Goal: Transaction & Acquisition: Purchase product/service

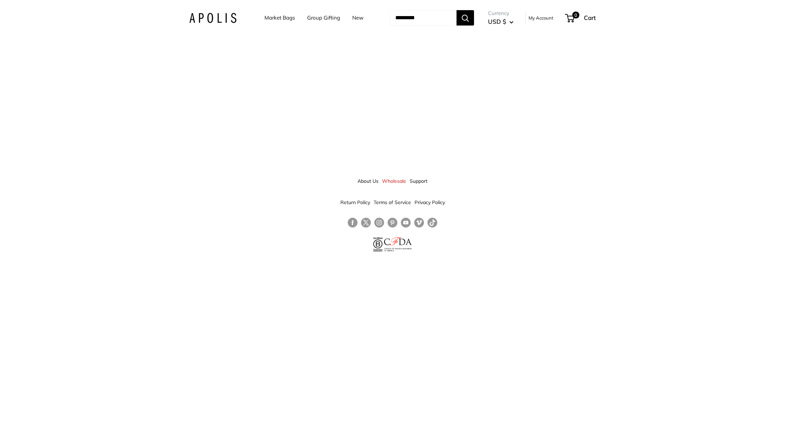
click at [277, 20] on link "Market Bags" at bounding box center [279, 18] width 30 height 10
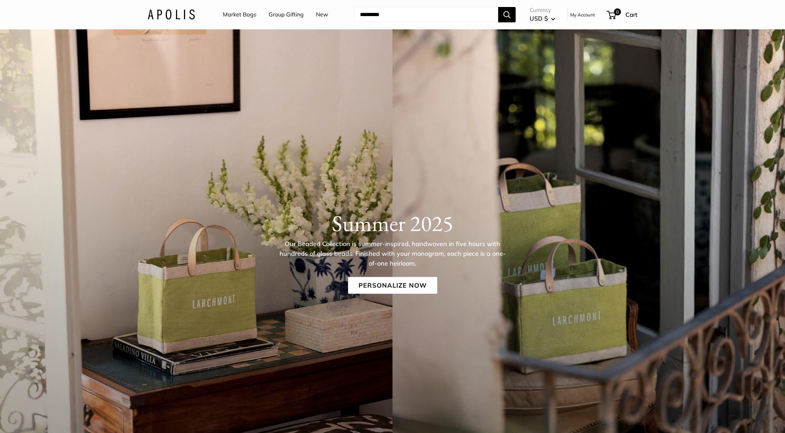
click at [411, 17] on input "Search..." at bounding box center [426, 14] width 144 height 15
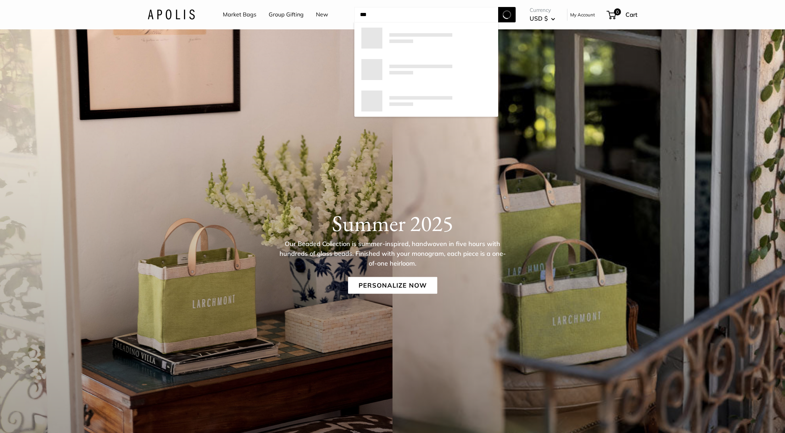
type input "***"
click at [498, 7] on button "Search" at bounding box center [506, 14] width 17 height 15
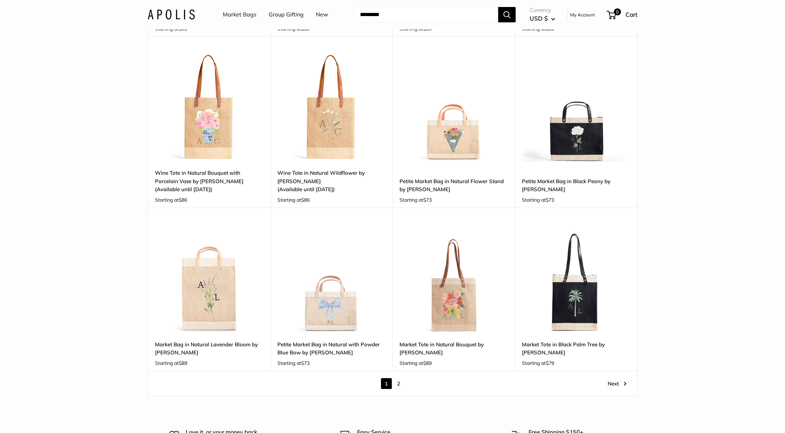
scroll to position [707, 0]
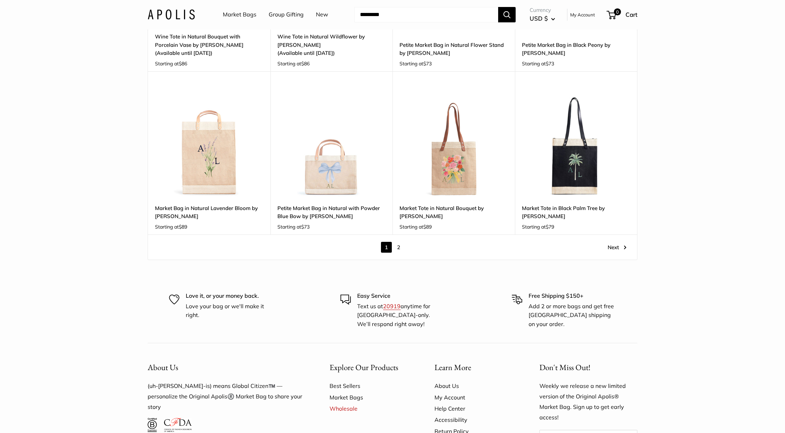
click at [398, 252] on link "2" at bounding box center [398, 247] width 11 height 11
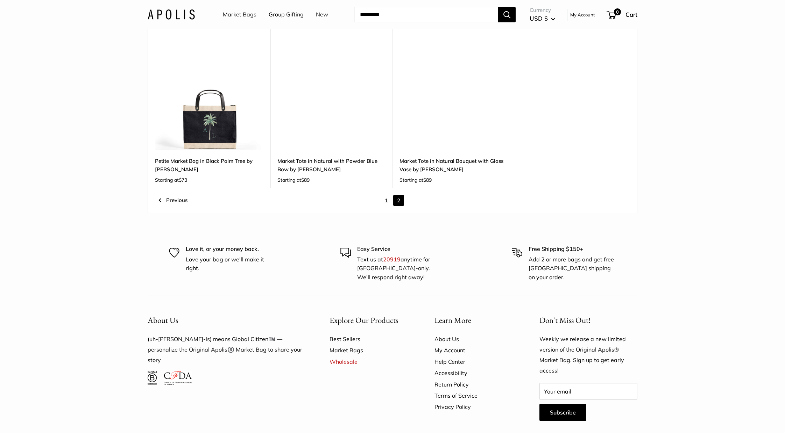
scroll to position [362, 0]
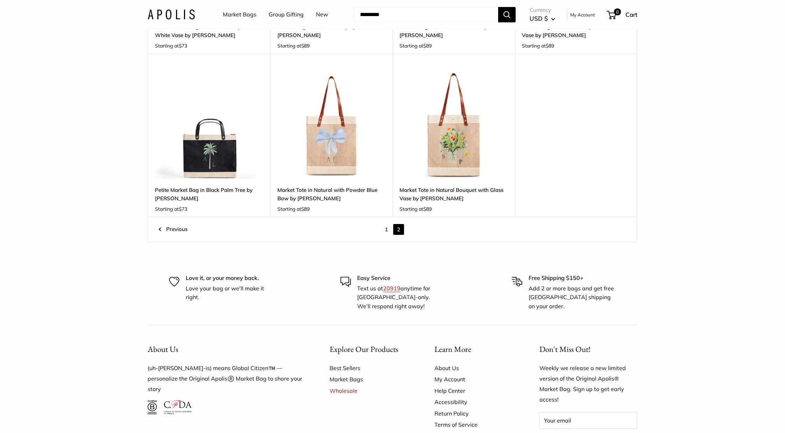
click at [388, 233] on link "1" at bounding box center [386, 229] width 11 height 11
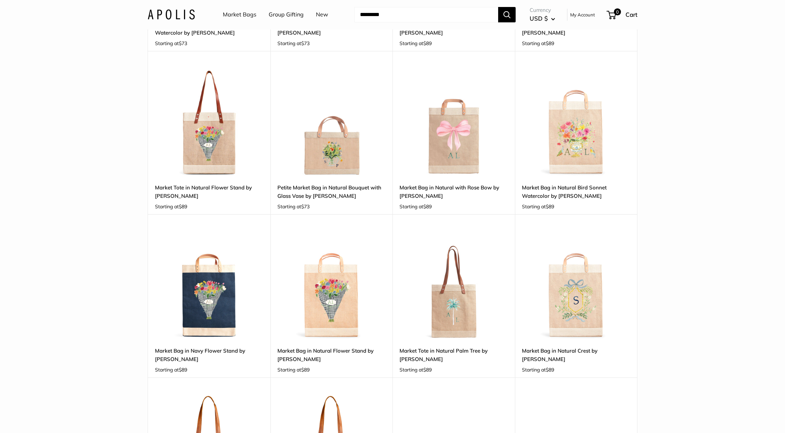
scroll to position [375, 0]
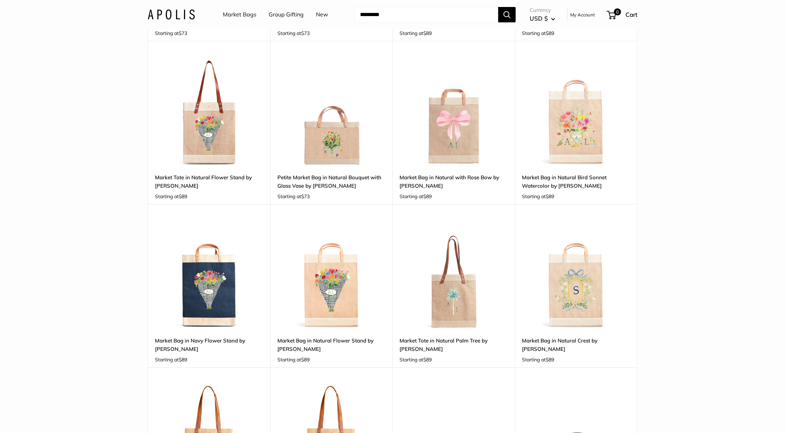
click at [212, 344] on link "Market Bag in Navy Flower Stand by Amy Logsdon" at bounding box center [209, 345] width 108 height 16
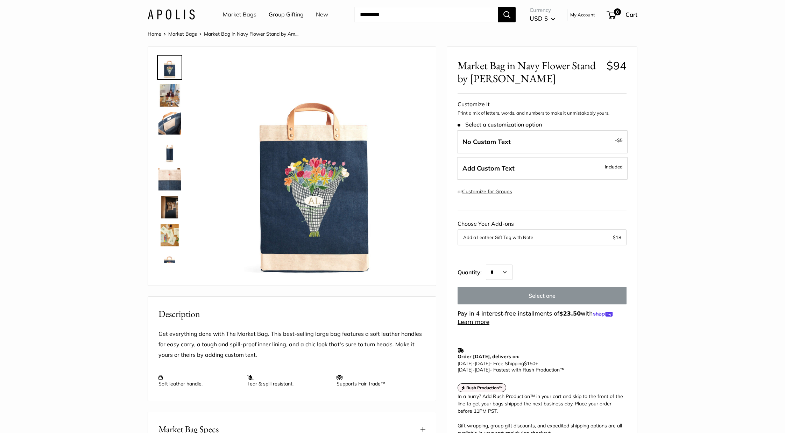
click at [174, 213] on img at bounding box center [169, 207] width 22 height 22
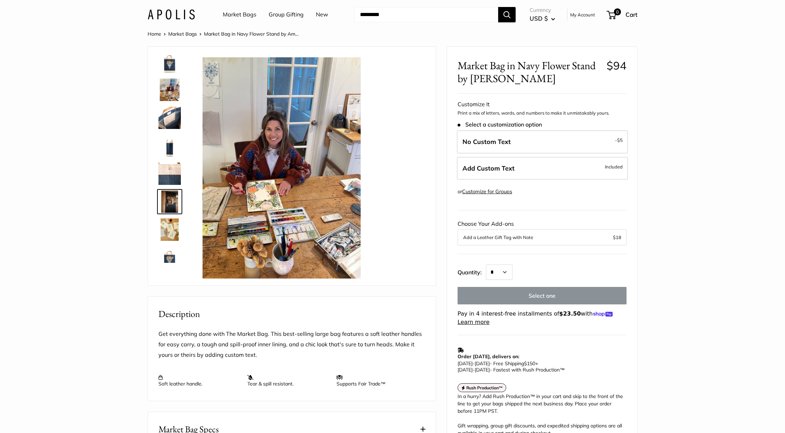
scroll to position [17, 0]
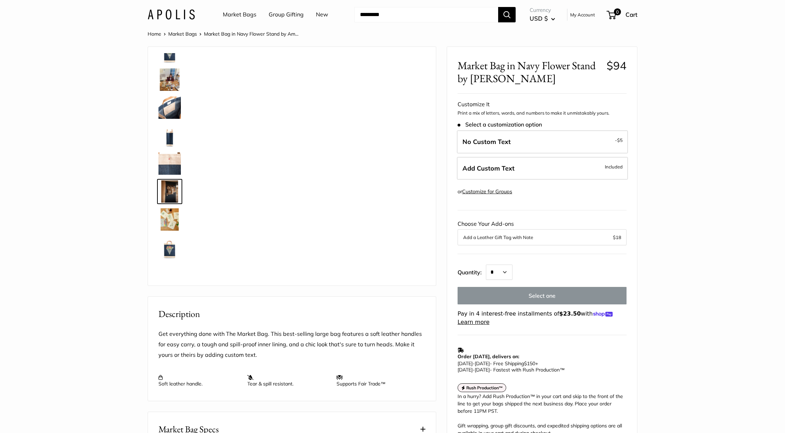
click at [174, 219] on img at bounding box center [169, 219] width 22 height 22
click at [168, 246] on img at bounding box center [169, 247] width 22 height 22
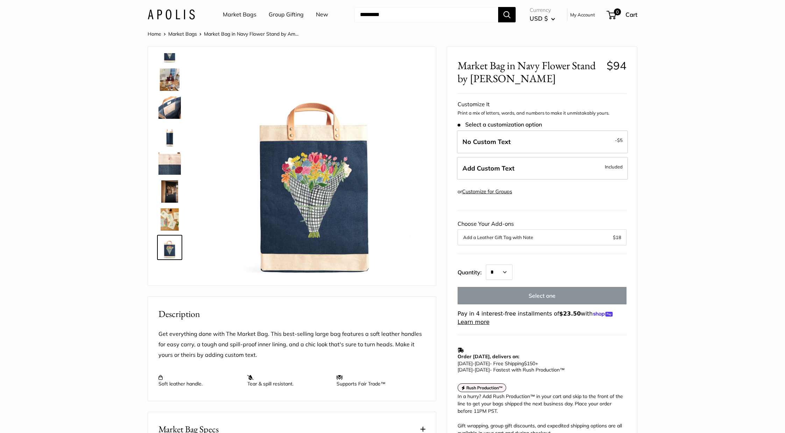
scroll to position [0, 0]
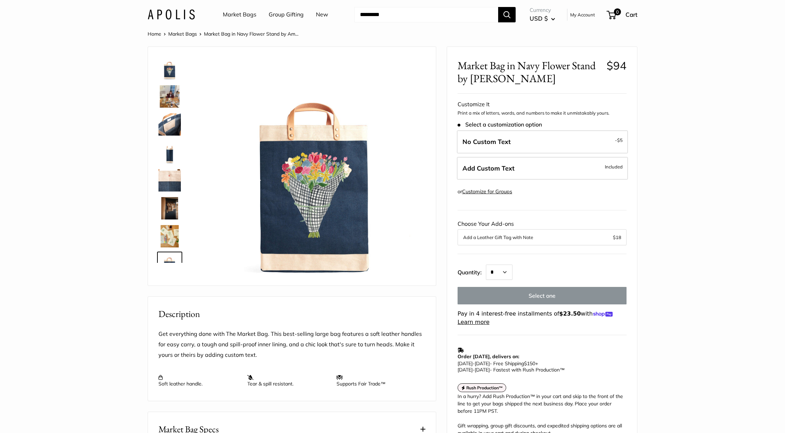
click at [173, 67] on img at bounding box center [169, 68] width 22 height 22
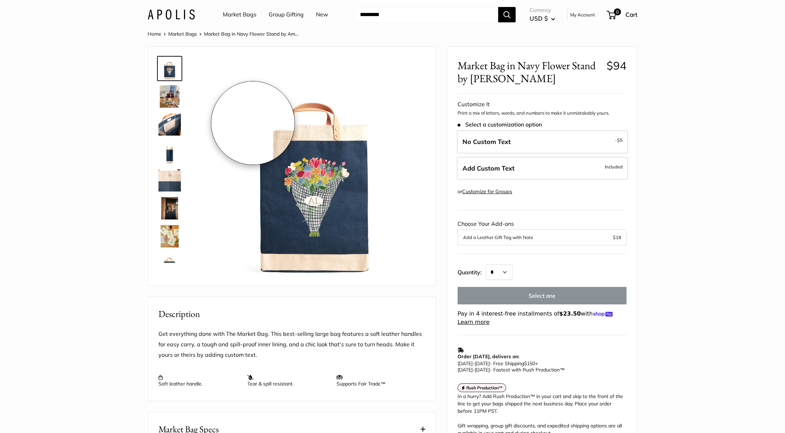
click at [253, 122] on img at bounding box center [314, 167] width 221 height 221
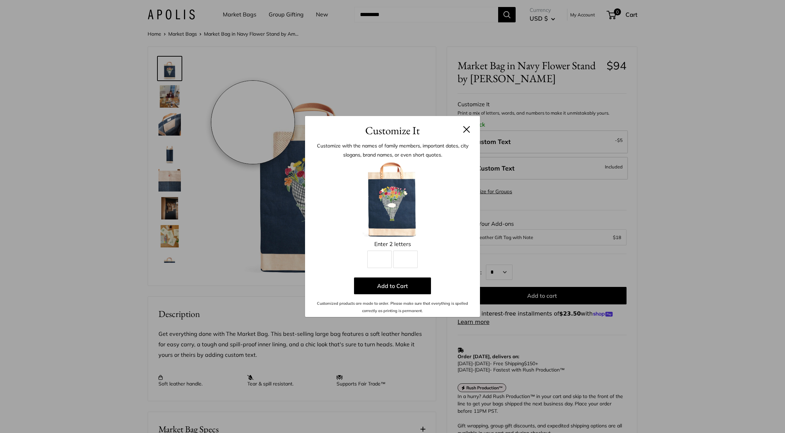
scroll to position [256, 0]
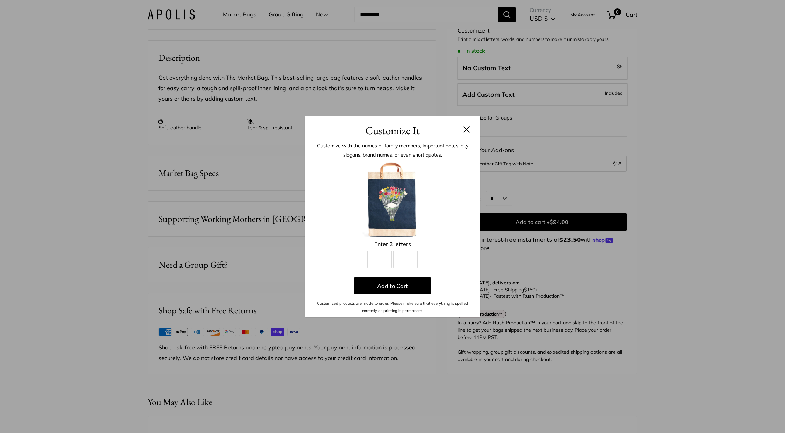
click at [470, 129] on button at bounding box center [466, 129] width 7 height 7
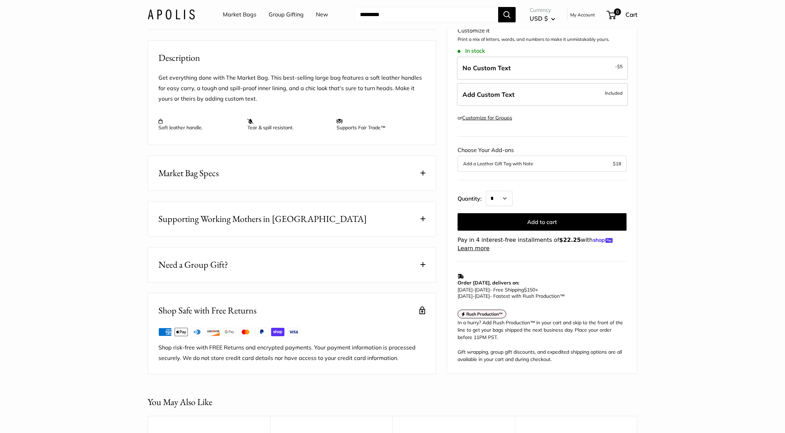
scroll to position [17, 0]
click at [372, 16] on input "Search..." at bounding box center [426, 14] width 144 height 15
type input "**********"
click at [498, 7] on button "Search" at bounding box center [506, 14] width 17 height 15
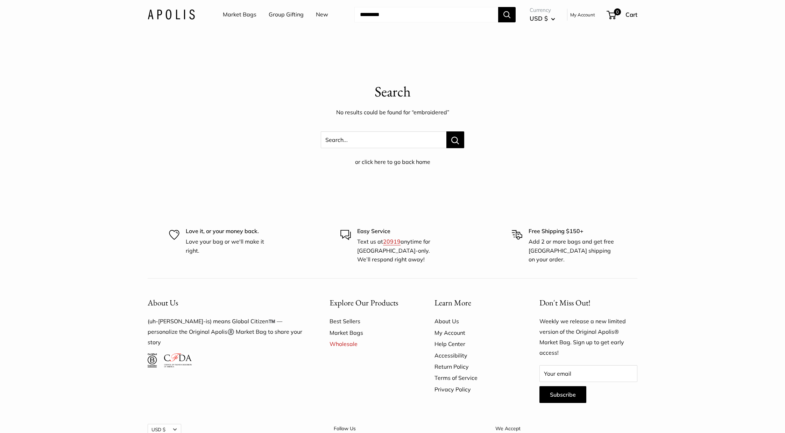
scroll to position [7, 0]
click at [378, 15] on input "Search..." at bounding box center [426, 14] width 144 height 15
type input "**********"
click at [498, 7] on button "Search" at bounding box center [506, 14] width 17 height 15
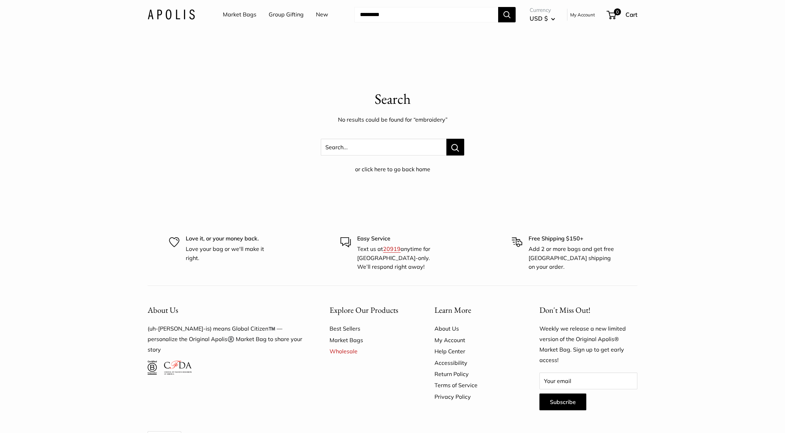
click at [386, 18] on input "Search..." at bounding box center [426, 14] width 144 height 15
click at [373, 16] on input "Search..." at bounding box center [426, 14] width 144 height 15
type input "*******"
click at [498, 7] on button "Search" at bounding box center [506, 14] width 17 height 15
click at [240, 16] on link "Market Bags" at bounding box center [240, 14] width 34 height 10
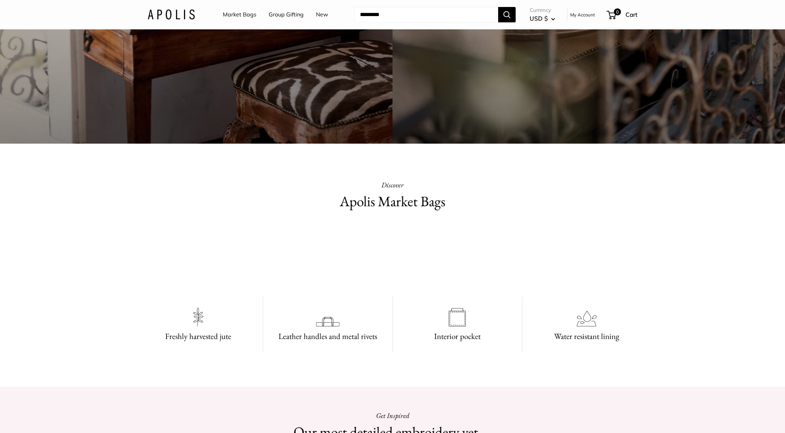
scroll to position [374, 0]
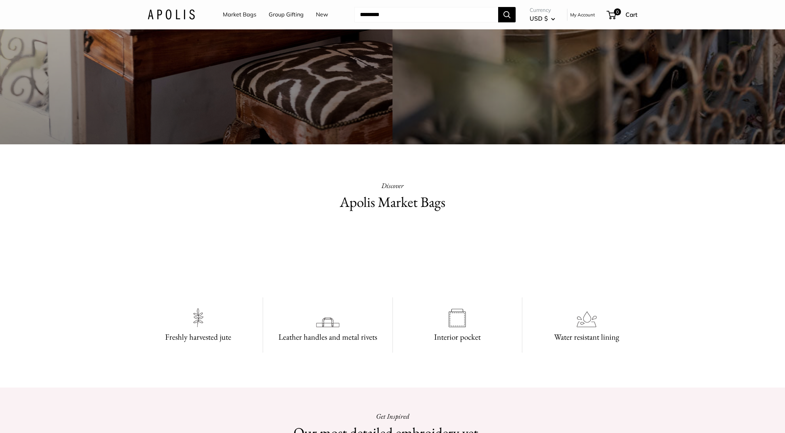
click at [365, 19] on input "Search..." at bounding box center [426, 14] width 144 height 15
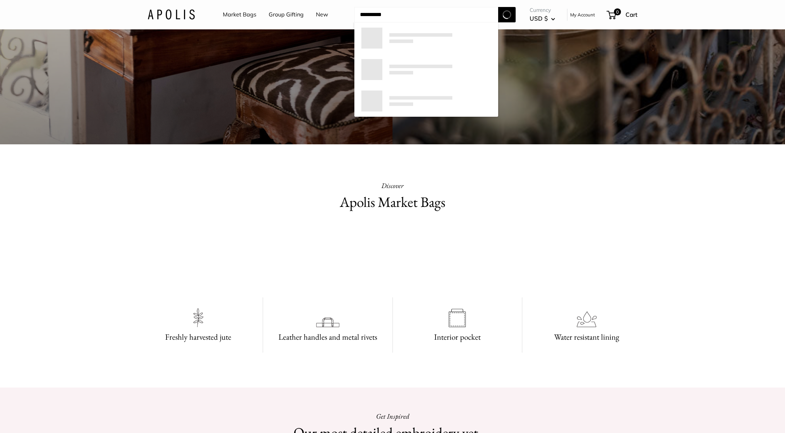
type input "**********"
click at [498, 7] on button "Search" at bounding box center [506, 14] width 17 height 15
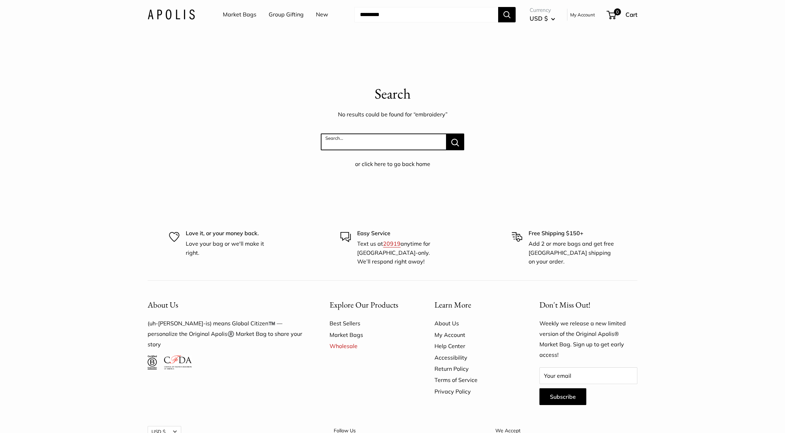
scroll to position [6, 0]
click at [357, 151] on div "Search No results could be found for “embroidery” Search... or click here to go…" at bounding box center [393, 126] width 490 height 86
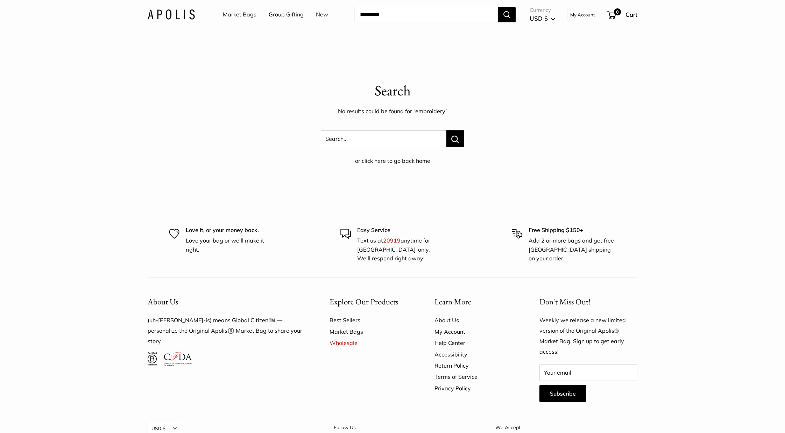
click at [233, 16] on link "Market Bags" at bounding box center [240, 14] width 34 height 10
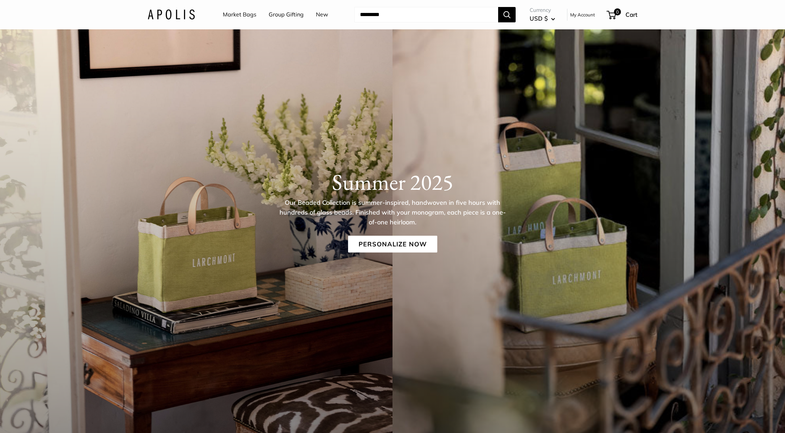
scroll to position [42, 0]
